Goal: Communication & Community: Answer question/provide support

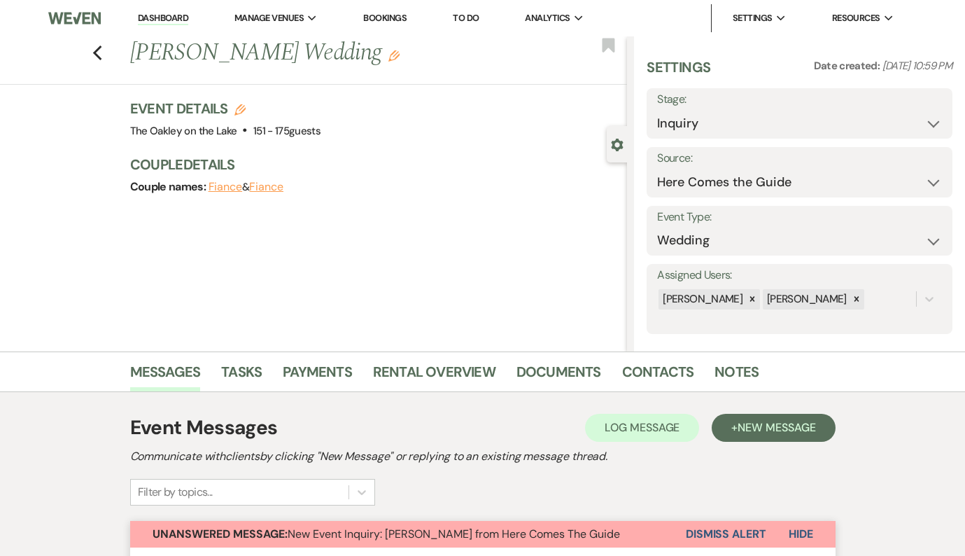
select select "4"
select select "3880"
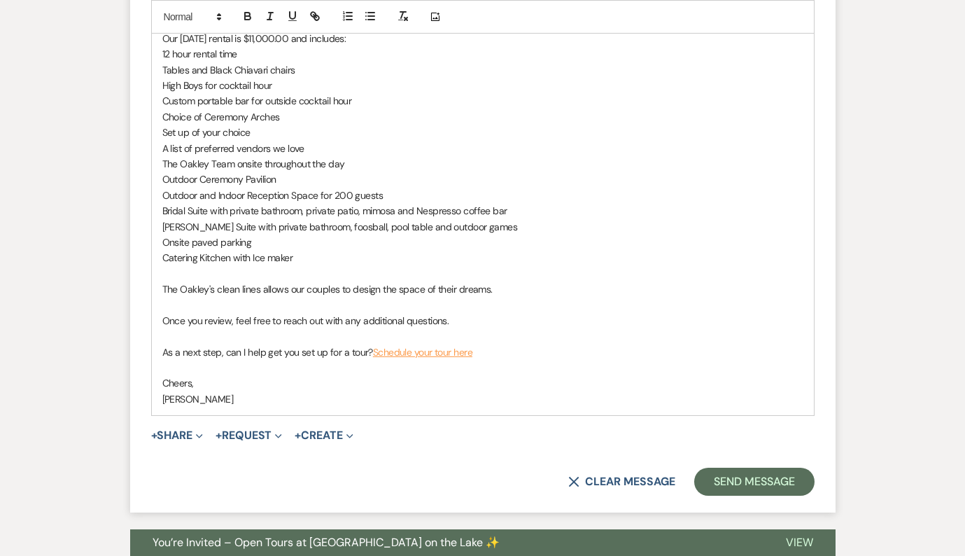
scroll to position [2633, 0]
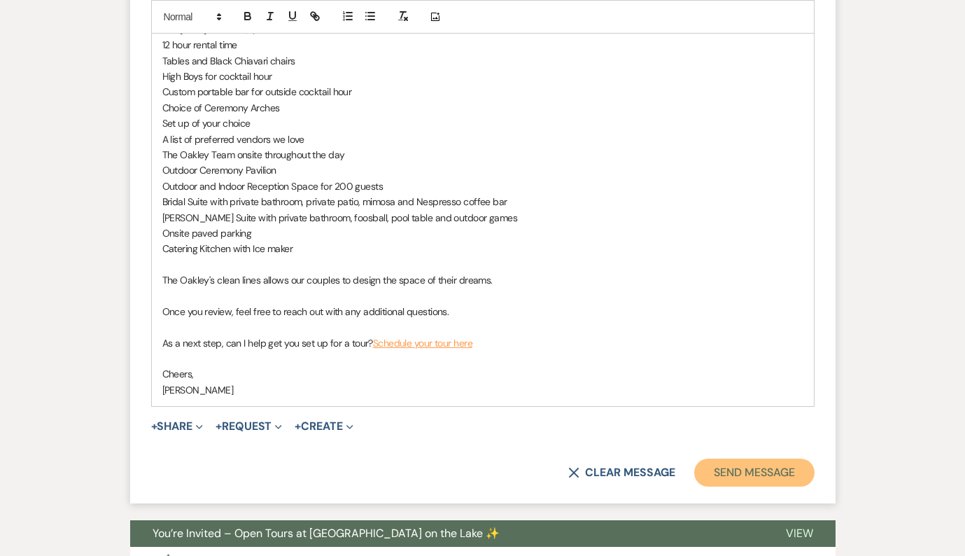
click at [748, 483] on button "Send Message" at bounding box center [754, 472] width 120 height 28
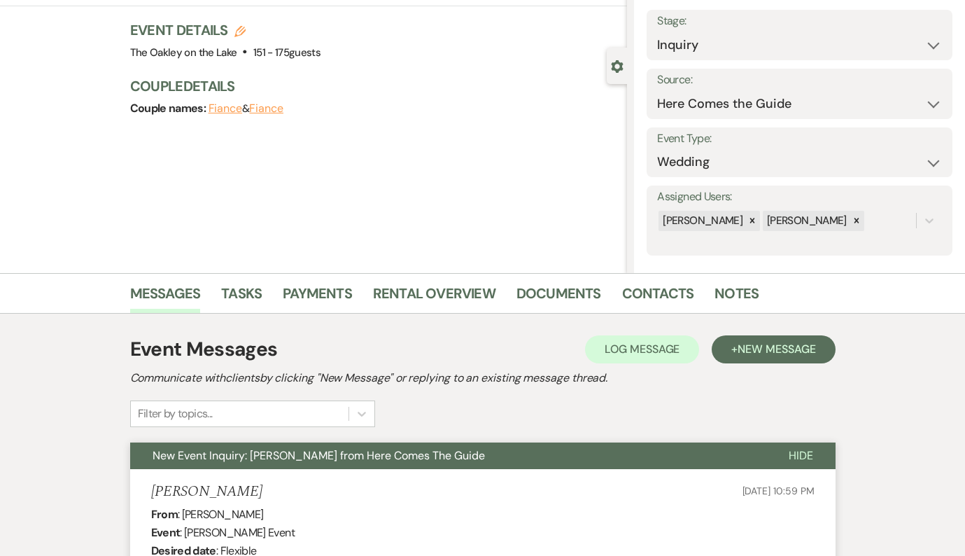
scroll to position [0, 0]
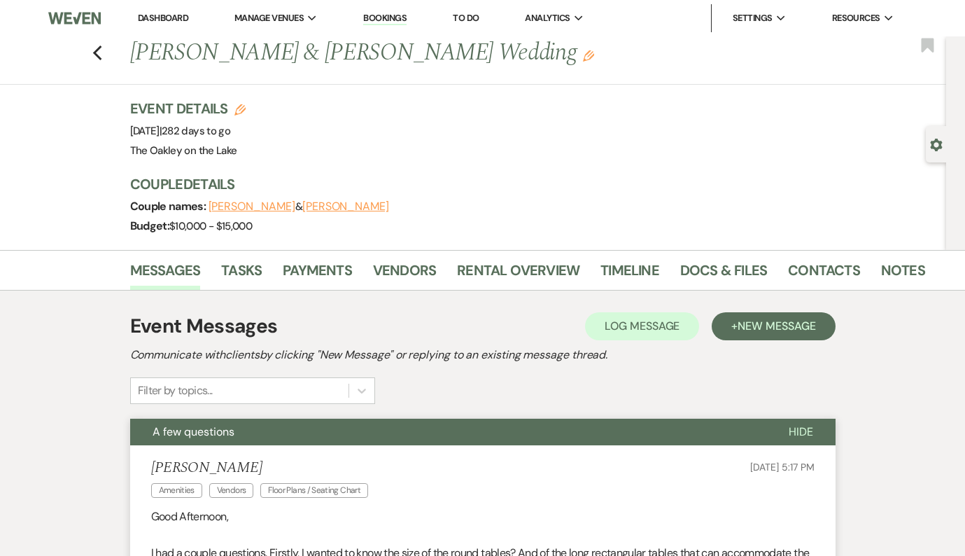
click at [158, 17] on link "Dashboard" at bounding box center [163, 18] width 50 height 12
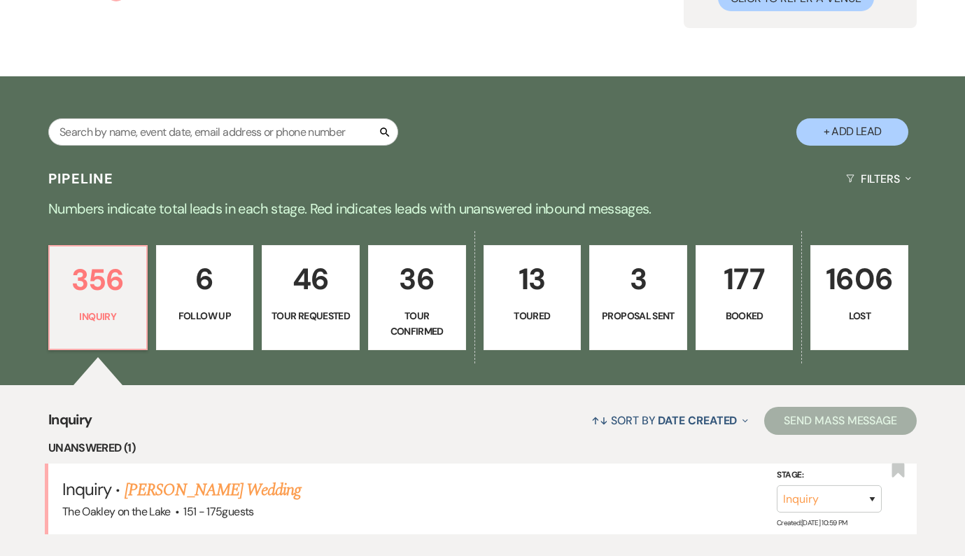
scroll to position [362, 0]
